Goal: Task Accomplishment & Management: Manage account settings

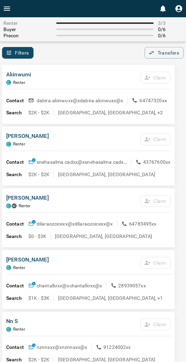
click at [65, 46] on div "Renter 3 / 3 Buyer 0 / 6 Precon 0 / 6 Filters 0 Transfers 0" at bounding box center [93, 37] width 186 height 41
click at [88, 51] on div "Filters 0 Transfers 0" at bounding box center [93, 53] width 186 height 12
click at [85, 56] on div "Filters 0 Transfers 0" at bounding box center [93, 53] width 186 height 12
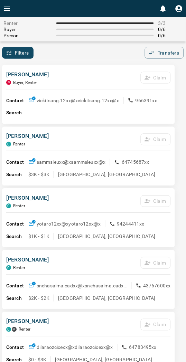
click at [117, 74] on div "[PERSON_NAME], Renter Claim" at bounding box center [88, 80] width 165 height 19
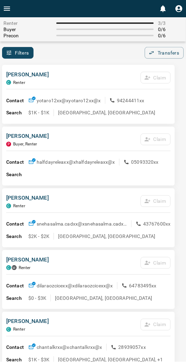
click at [84, 57] on div "Filters 0 Transfers 0" at bounding box center [93, 53] width 186 height 12
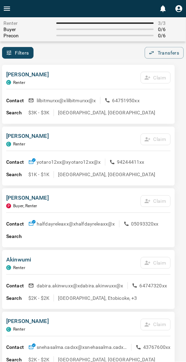
click at [107, 72] on div "[PERSON_NAME] C Renter Claim" at bounding box center [88, 80] width 165 height 19
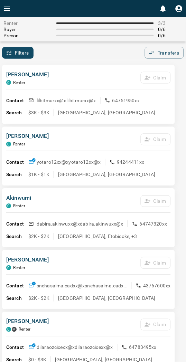
click at [81, 40] on div "Renter 3 / 3 Buyer 0 / 6 Precon 0 / 6" at bounding box center [93, 29] width 186 height 24
click at [74, 68] on div "[PERSON_NAME] C Renter Claim Contact lilbitmurxx@x lilbitmurxx@x 64751950xx Sea…" at bounding box center [88, 94] width 173 height 59
